Goal: Complete application form: Complete application form

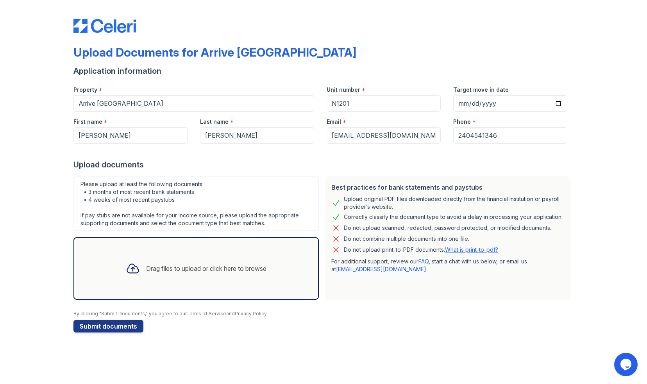
click at [575, 124] on div "Upload Documents for Arrive [GEOGRAPHIC_DATA] Application information Property …" at bounding box center [323, 174] width 622 height 348
click at [359, 364] on div "Upload Documents for Arrive [GEOGRAPHIC_DATA] Application information Property …" at bounding box center [323, 192] width 647 height 384
click at [8, 222] on div "Upload Documents for Arrive [GEOGRAPHIC_DATA] Application information Property …" at bounding box center [323, 192] width 647 height 384
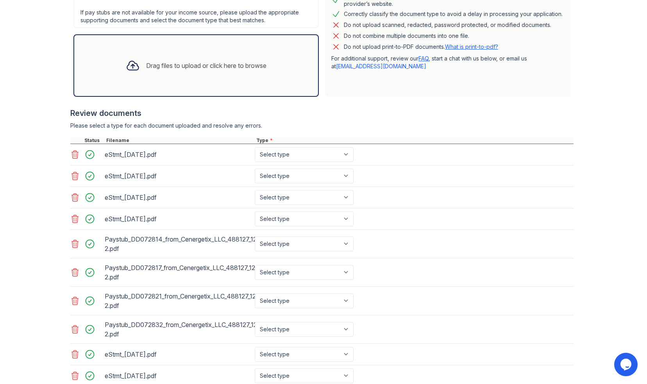
scroll to position [207, 0]
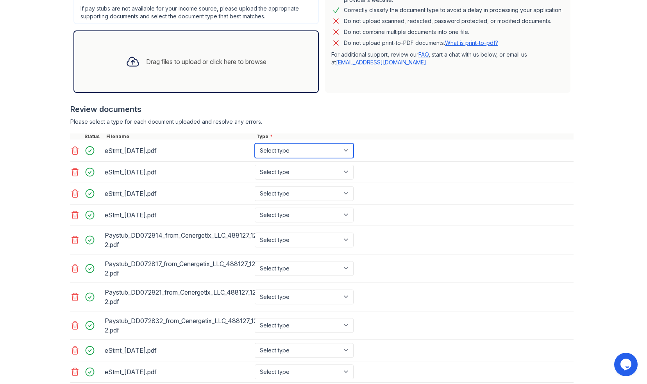
click at [330, 150] on select "Select type Paystub Bank Statement Offer Letter Tax Documents Benefit Award Let…" at bounding box center [304, 150] width 99 height 15
select select "bank_statement"
click at [255, 143] on select "Select type Paystub Bank Statement Offer Letter Tax Documents Benefit Award Let…" at bounding box center [304, 150] width 99 height 15
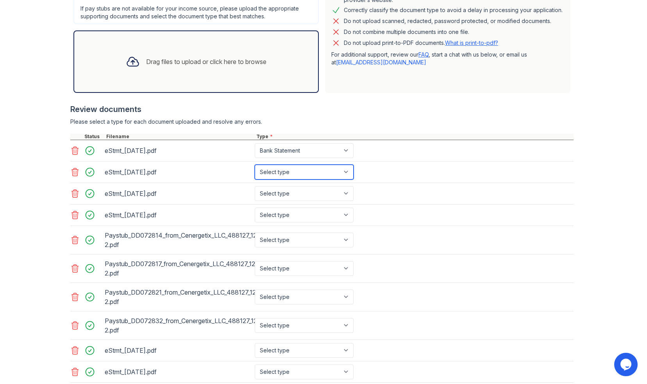
click at [320, 174] on select "Select type Paystub Bank Statement Offer Letter Tax Documents Benefit Award Let…" at bounding box center [304, 172] width 99 height 15
select select "bank_statement"
click at [255, 165] on select "Select type Paystub Bank Statement Offer Letter Tax Documents Benefit Award Let…" at bounding box center [304, 172] width 99 height 15
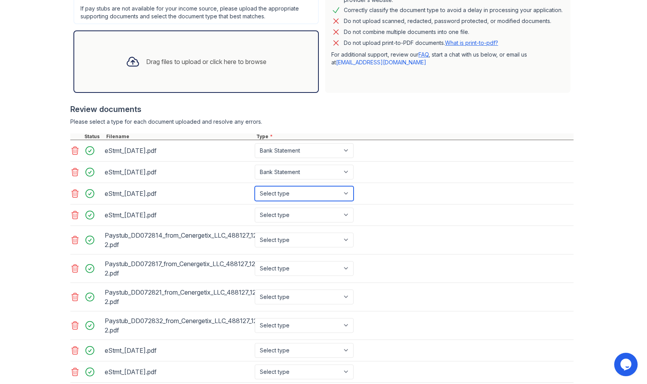
click at [311, 195] on select "Select type Paystub Bank Statement Offer Letter Tax Documents Benefit Award Let…" at bounding box center [304, 193] width 99 height 15
select select "bank_statement"
click at [255, 186] on select "Select type Paystub Bank Statement Offer Letter Tax Documents Benefit Award Let…" at bounding box center [304, 193] width 99 height 15
click at [305, 217] on select "Select type Paystub Bank Statement Offer Letter Tax Documents Benefit Award Let…" at bounding box center [304, 215] width 99 height 15
select select "bank_statement"
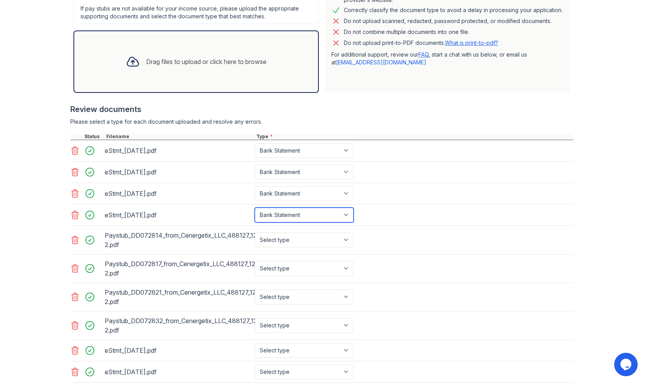
click at [255, 208] on select "Select type Paystub Bank Statement Offer Letter Tax Documents Benefit Award Let…" at bounding box center [304, 215] width 99 height 15
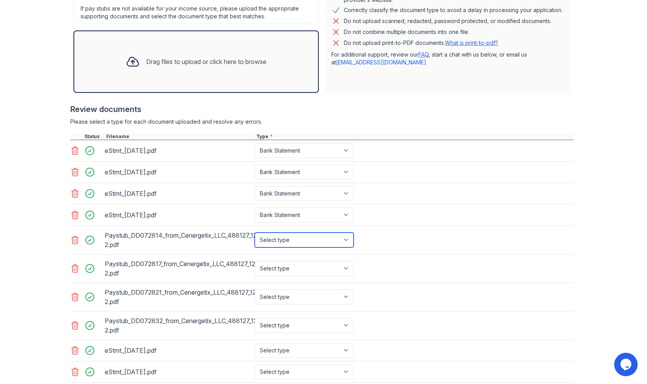
click at [283, 238] on select "Select type Paystub Bank Statement Offer Letter Tax Documents Benefit Award Let…" at bounding box center [304, 240] width 99 height 15
select select "paystub"
click at [255, 233] on select "Select type Paystub Bank Statement Offer Letter Tax Documents Benefit Award Let…" at bounding box center [304, 240] width 99 height 15
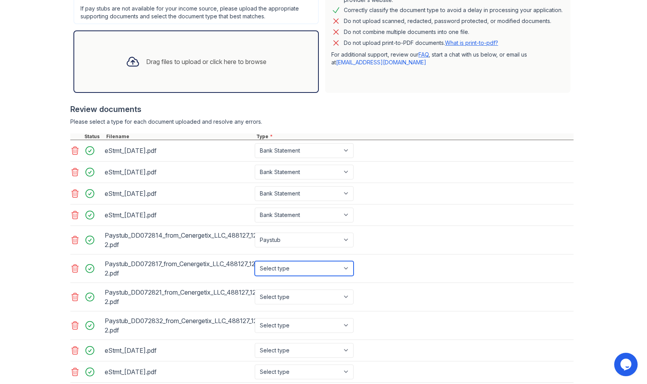
click at [287, 269] on select "Select type Paystub Bank Statement Offer Letter Tax Documents Benefit Award Let…" at bounding box center [304, 268] width 99 height 15
select select "paystub"
click at [255, 261] on select "Select type Paystub Bank Statement Offer Letter Tax Documents Benefit Award Let…" at bounding box center [304, 268] width 99 height 15
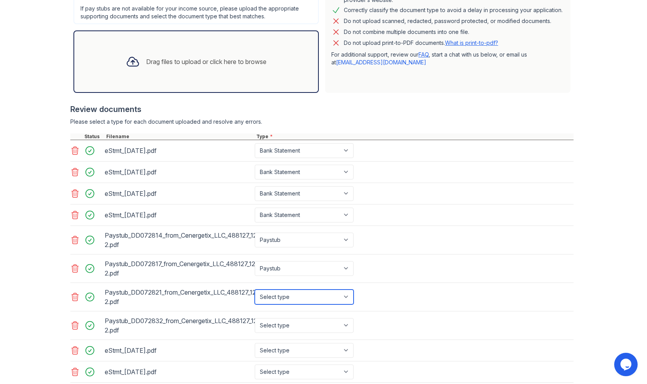
click at [272, 294] on select "Select type Paystub Bank Statement Offer Letter Tax Documents Benefit Award Let…" at bounding box center [304, 297] width 99 height 15
select select "paystub"
click at [255, 290] on select "Select type Paystub Bank Statement Offer Letter Tax Documents Benefit Award Let…" at bounding box center [304, 297] width 99 height 15
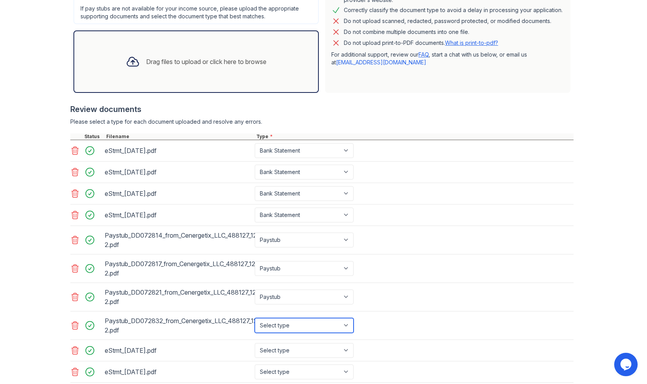
click at [269, 322] on select "Select type Paystub Bank Statement Offer Letter Tax Documents Benefit Award Let…" at bounding box center [304, 325] width 99 height 15
select select "paystub"
click at [255, 318] on select "Select type Paystub Bank Statement Offer Letter Tax Documents Benefit Award Let…" at bounding box center [304, 325] width 99 height 15
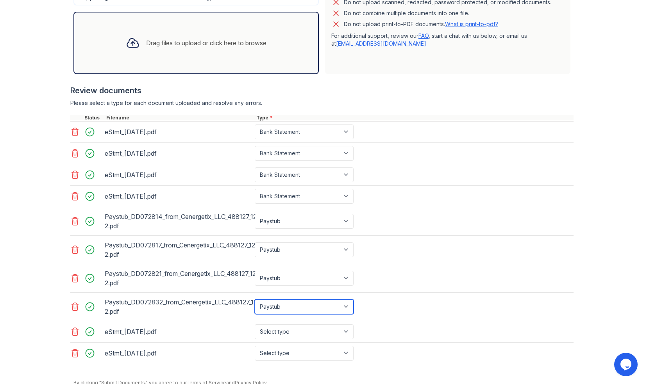
scroll to position [255, 0]
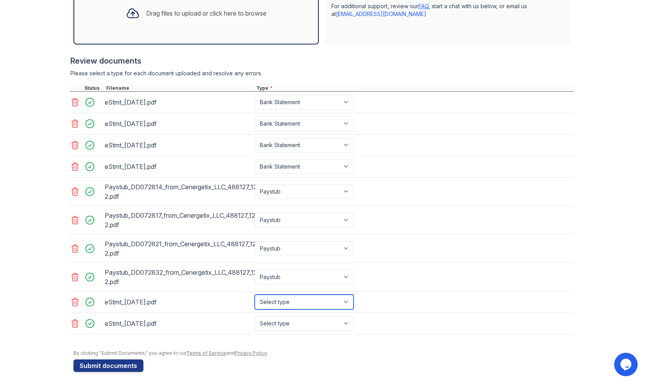
click at [292, 298] on select "Select type Paystub Bank Statement Offer Letter Tax Documents Benefit Award Let…" at bounding box center [304, 302] width 99 height 15
select select "bank_statement"
click at [255, 295] on select "Select type Paystub Bank Statement Offer Letter Tax Documents Benefit Award Let…" at bounding box center [304, 302] width 99 height 15
click at [295, 323] on select "Select type Paystub Bank Statement Offer Letter Tax Documents Benefit Award Let…" at bounding box center [304, 323] width 99 height 15
select select "bank_statement"
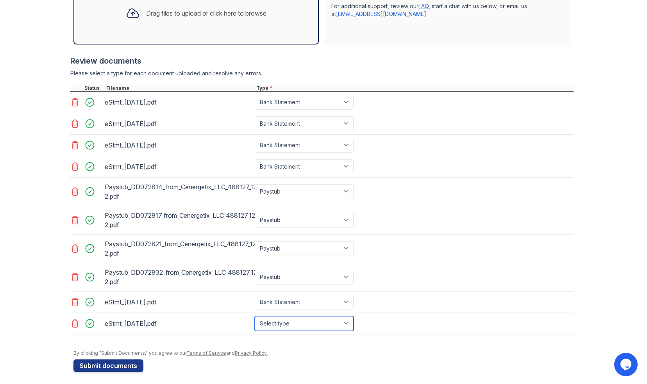
click at [255, 316] on select "Select type Paystub Bank Statement Offer Letter Tax Documents Benefit Award Let…" at bounding box center [304, 323] width 99 height 15
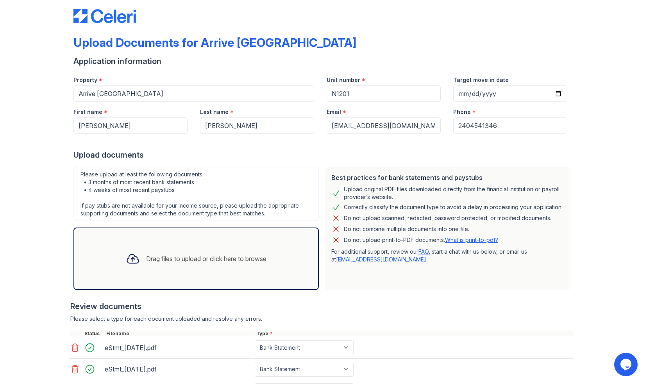
scroll to position [0, 0]
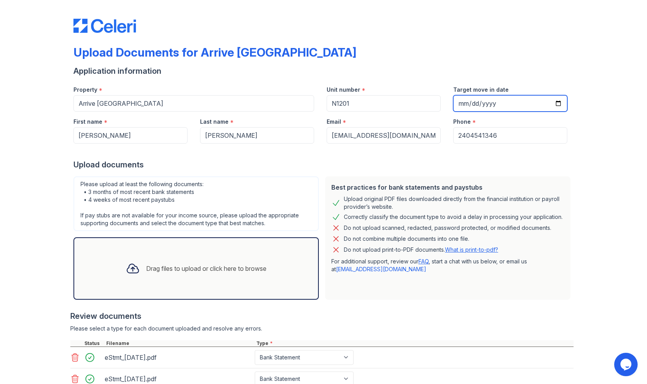
click at [554, 103] on input "[DATE]" at bounding box center [510, 103] width 114 height 16
click at [592, 171] on div "Upload Documents for Arrive [GEOGRAPHIC_DATA] Application information Property …" at bounding box center [323, 321] width 622 height 643
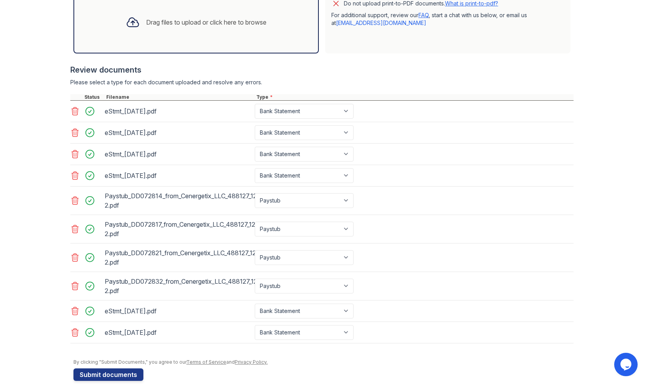
scroll to position [255, 0]
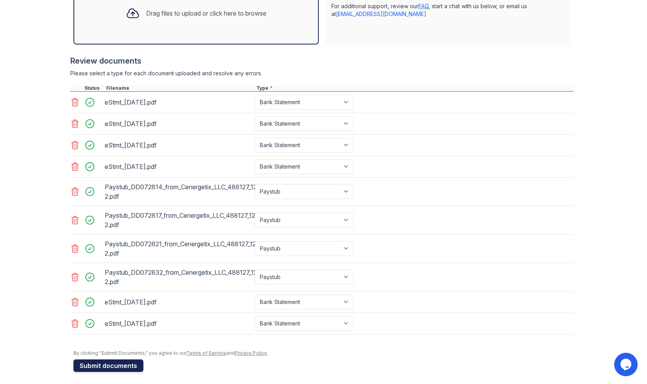
click at [130, 360] on button "Submit documents" at bounding box center [108, 366] width 70 height 12
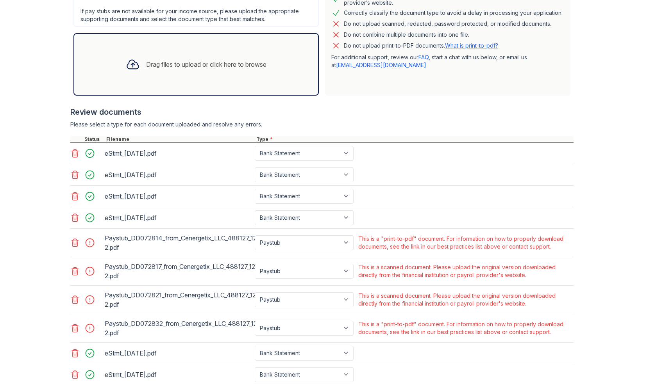
scroll to position [277, 0]
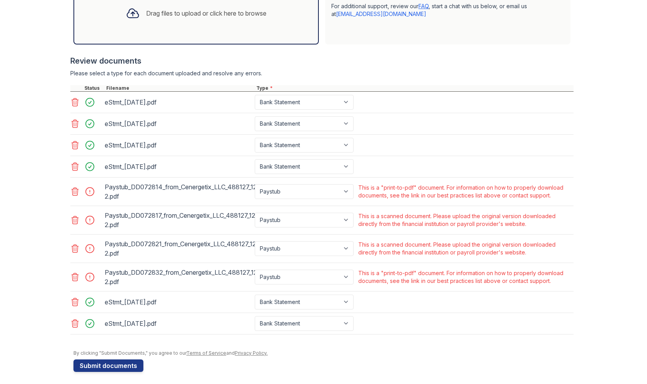
click at [70, 188] on icon at bounding box center [74, 191] width 9 height 9
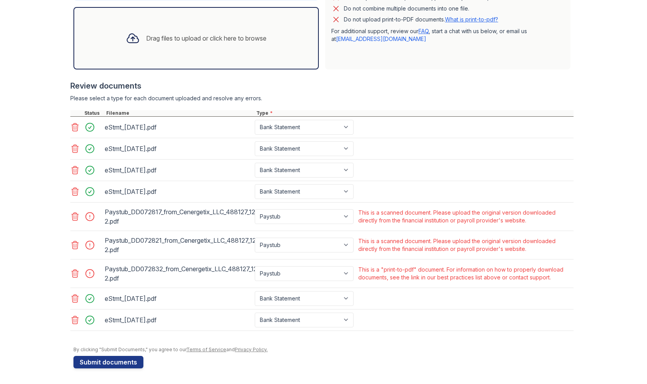
scroll to position [249, 0]
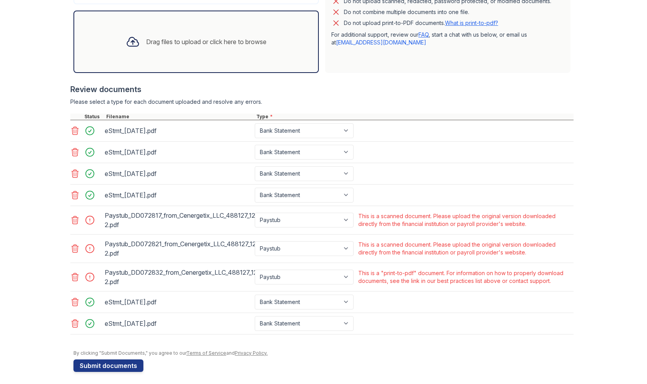
click at [70, 219] on icon at bounding box center [74, 220] width 9 height 9
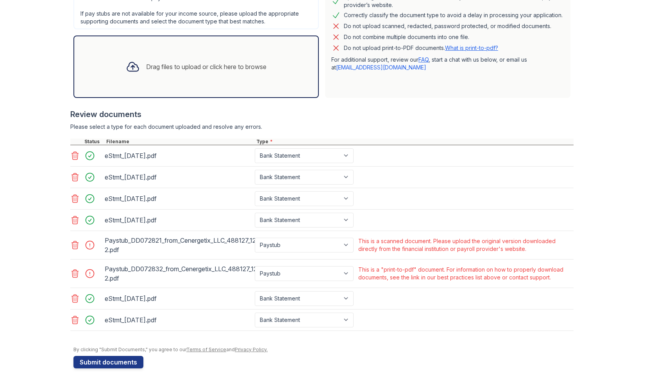
scroll to position [220, 0]
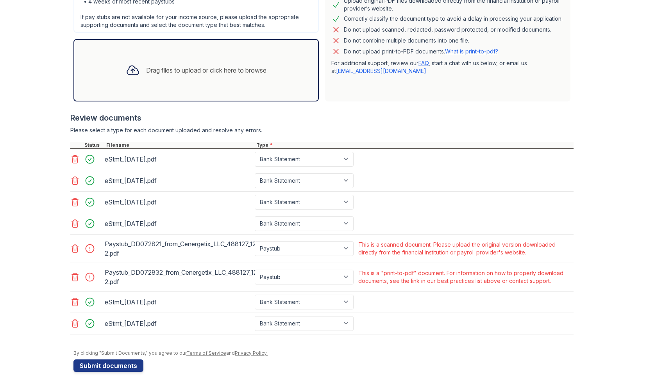
click at [76, 249] on icon at bounding box center [74, 248] width 9 height 9
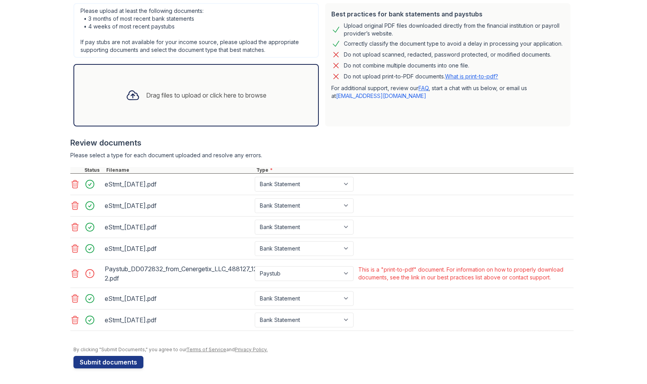
scroll to position [192, 0]
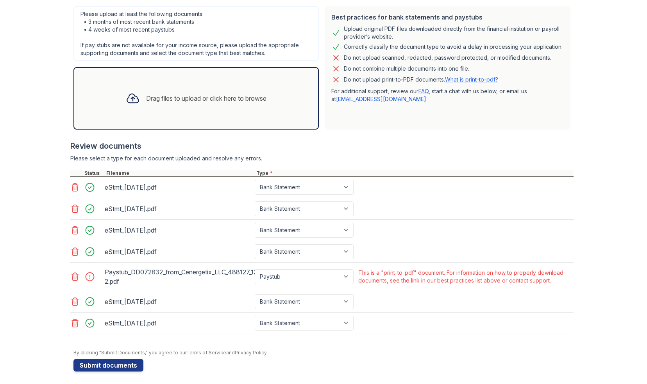
click at [73, 273] on icon at bounding box center [75, 277] width 7 height 8
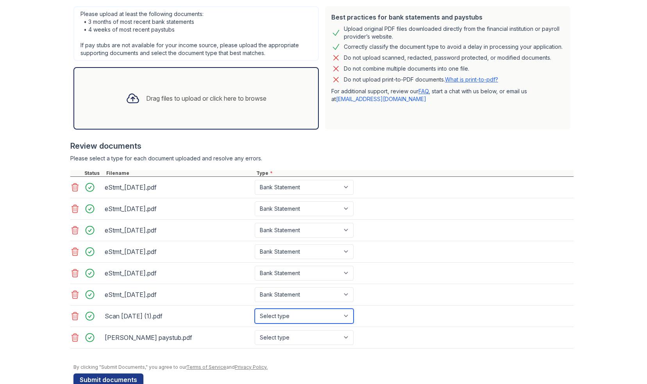
click at [266, 312] on select "Select type Paystub Bank Statement Offer Letter Tax Documents Benefit Award Let…" at bounding box center [304, 316] width 99 height 15
select select "paystub"
click at [255, 309] on select "Select type Paystub Bank Statement Offer Letter Tax Documents Benefit Award Let…" at bounding box center [304, 316] width 99 height 15
click at [274, 330] on select "Select type Paystub Bank Statement Offer Letter Tax Documents Benefit Award Let…" at bounding box center [304, 337] width 99 height 15
select select "paystub"
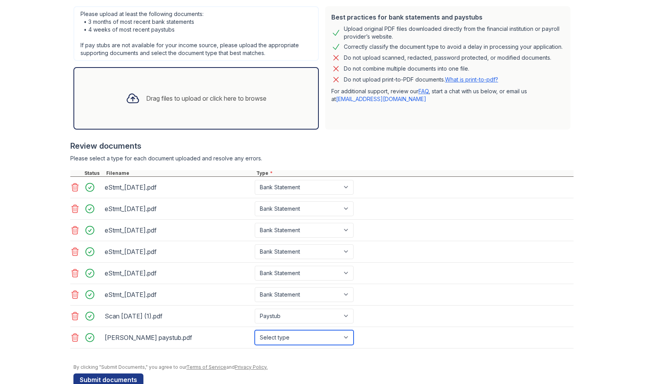
click at [255, 330] on select "Select type Paystub Bank Statement Offer Letter Tax Documents Benefit Award Let…" at bounding box center [304, 337] width 99 height 15
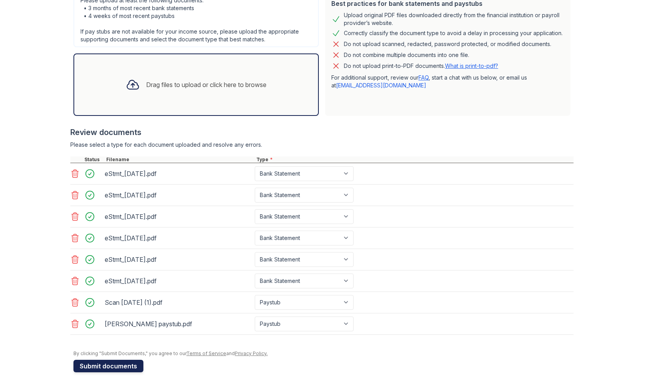
click at [109, 360] on button "Submit documents" at bounding box center [108, 366] width 70 height 12
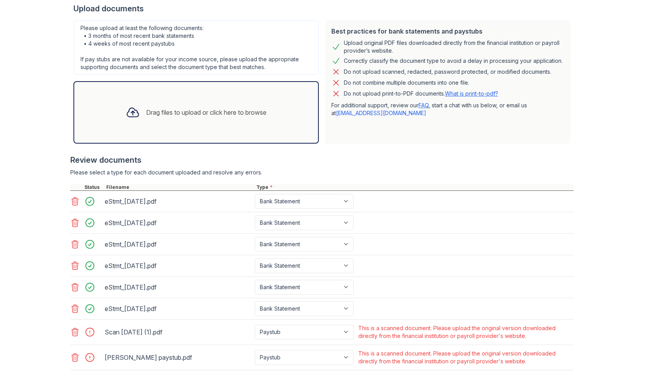
scroll to position [214, 0]
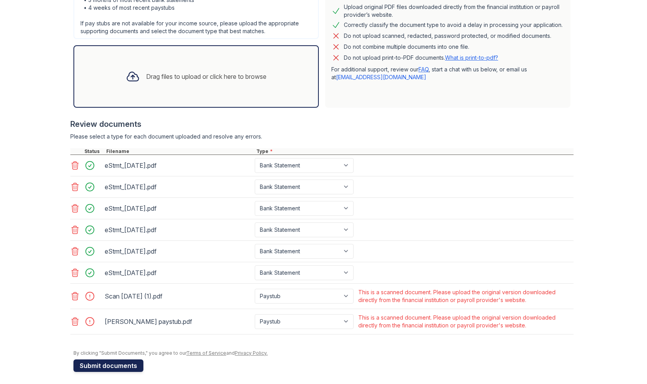
click at [122, 364] on button "Submit documents" at bounding box center [108, 366] width 70 height 12
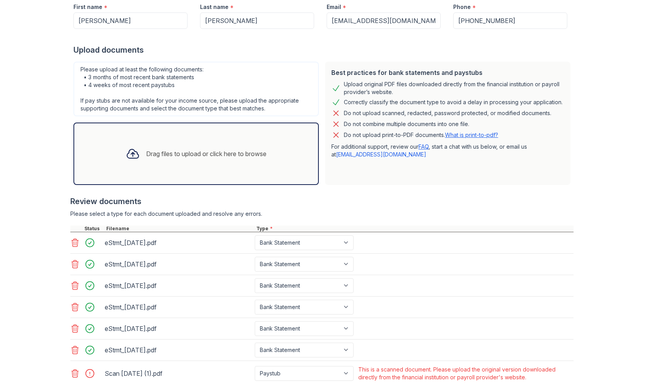
scroll to position [136, 0]
